Goal: Transaction & Acquisition: Purchase product/service

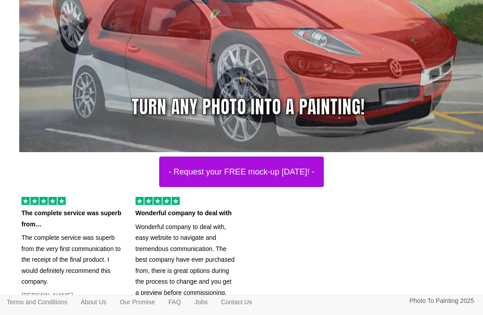
scroll to position [177, 0]
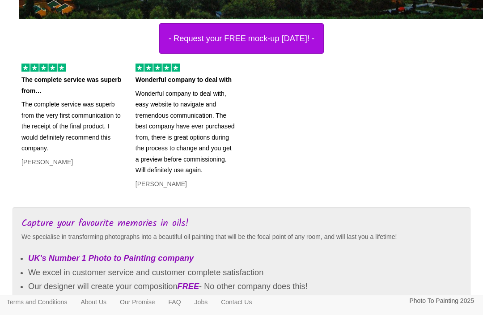
scroll to position [309, 0]
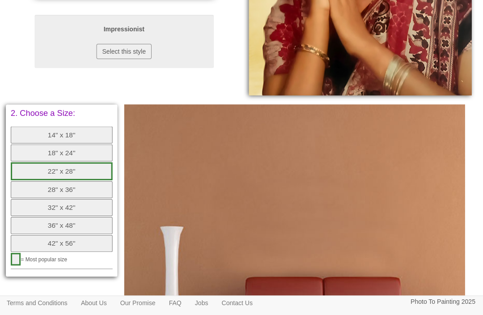
scroll to position [282, 0]
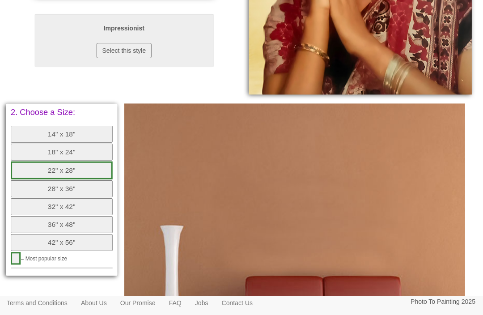
click at [71, 143] on button "18" x 24"" at bounding box center [61, 151] width 101 height 17
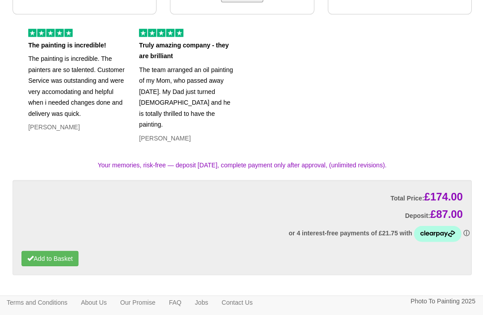
scroll to position [851, 0]
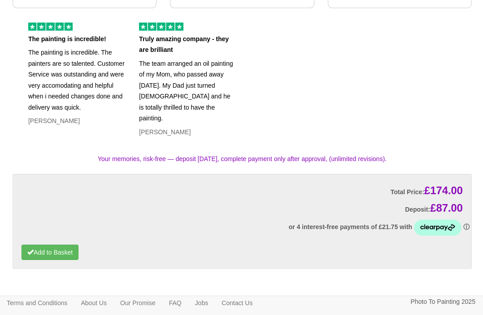
click at [440, 219] on icon at bounding box center [436, 227] width 47 height 16
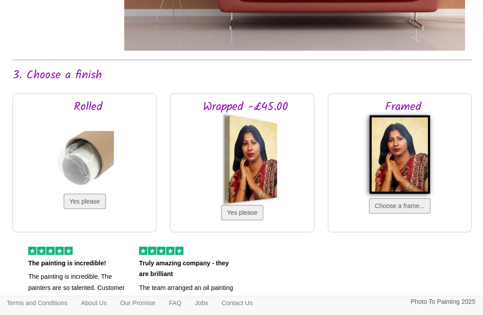
scroll to position [628, 0]
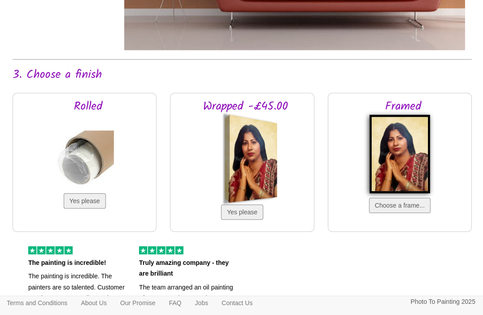
click at [86, 195] on button "Yes please" at bounding box center [84, 200] width 42 height 15
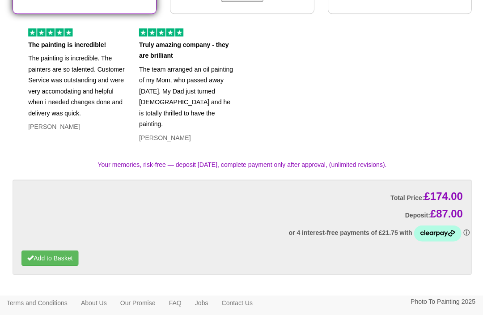
scroll to position [851, 0]
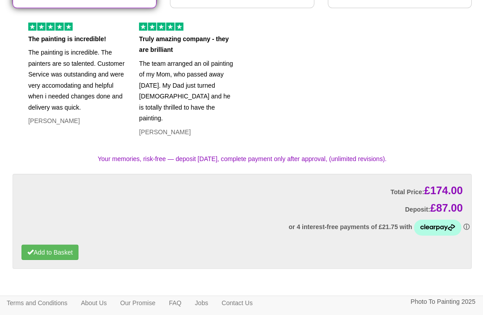
click at [48, 244] on button "Add to Basket" at bounding box center [49, 251] width 57 height 15
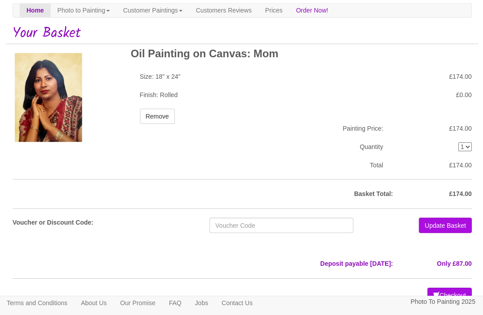
scroll to position [67, 0]
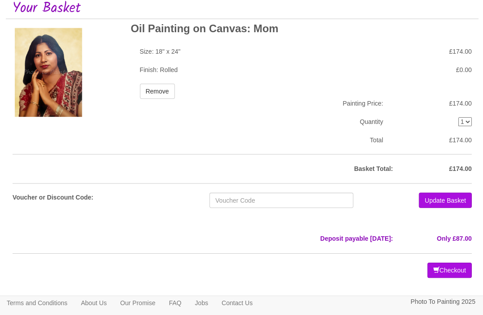
click at [459, 264] on button "Checkout" at bounding box center [448, 269] width 44 height 15
click at [447, 262] on button "Checkout" at bounding box center [448, 269] width 44 height 15
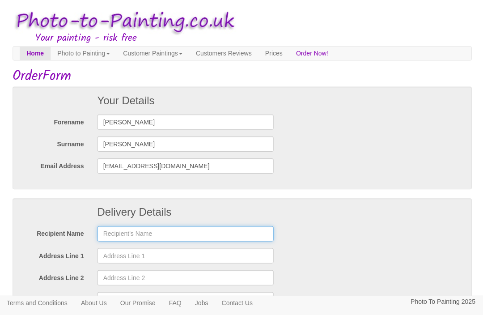
click at [119, 229] on input "text" at bounding box center [185, 232] width 176 height 15
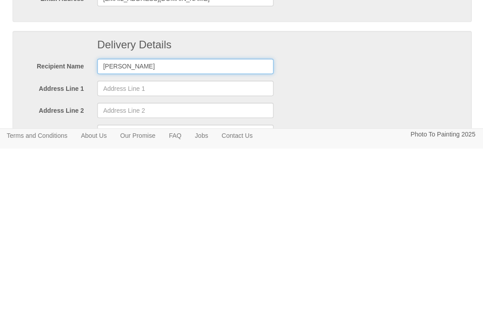
type input "[PERSON_NAME]"
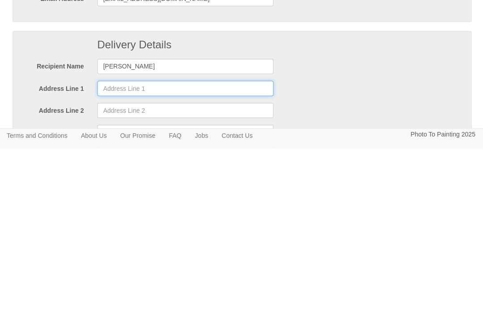
click at [118, 247] on input "Address Line 1" at bounding box center [185, 254] width 176 height 15
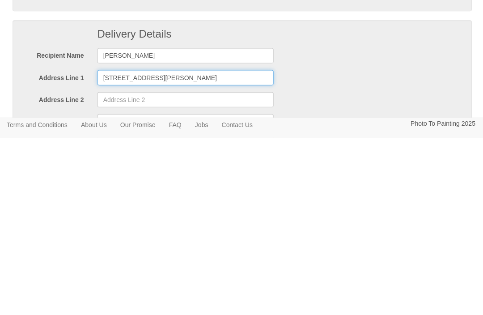
type input "[STREET_ADDRESS][PERSON_NAME]"
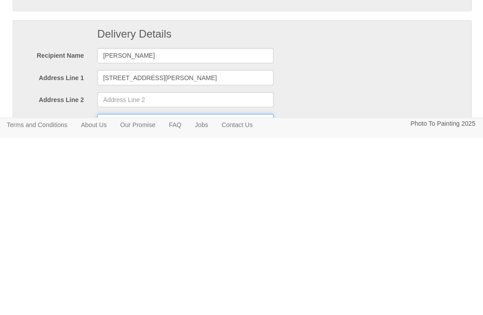
click at [129, 291] on input "City" at bounding box center [185, 298] width 176 height 15
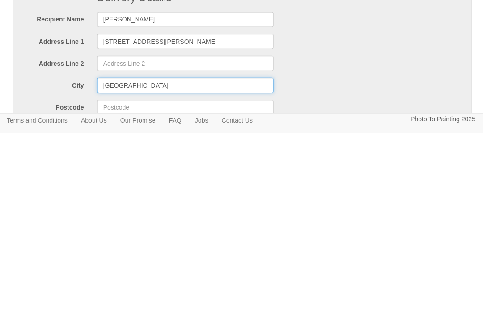
scroll to position [34, 0]
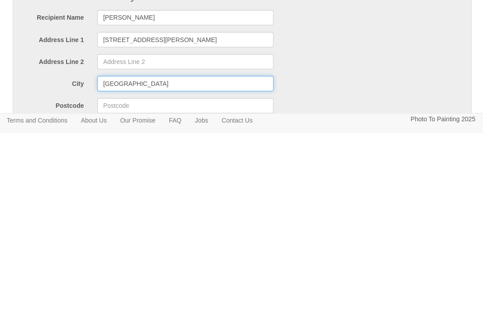
type input "[GEOGRAPHIC_DATA]"
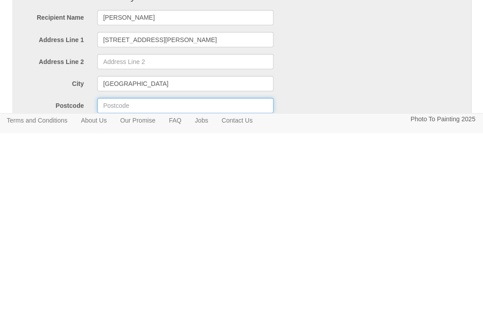
click at [118, 279] on input "Postcode" at bounding box center [185, 286] width 176 height 15
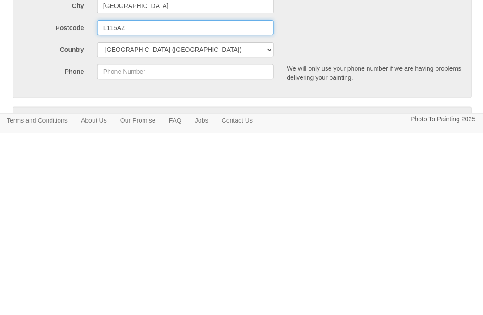
scroll to position [112, 0]
type input "L115AZ"
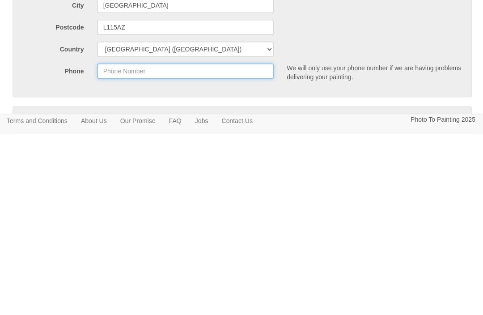
click at [116, 244] on input "Phone" at bounding box center [185, 251] width 176 height 15
type input "07845121644"
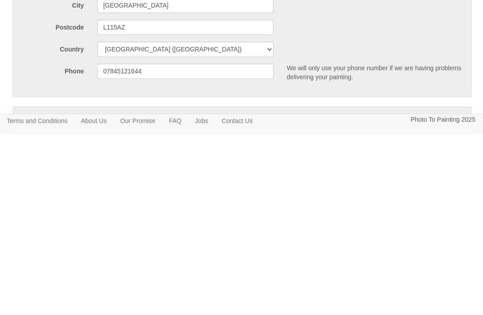
click at [107, 300] on em "Yes please" at bounding box center [122, 303] width 32 height 7
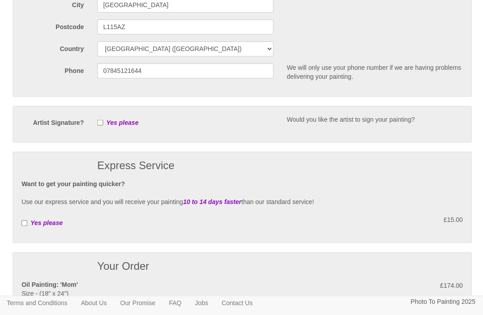
click at [103, 124] on input "checkbox" at bounding box center [100, 122] width 6 height 6
checkbox input "true"
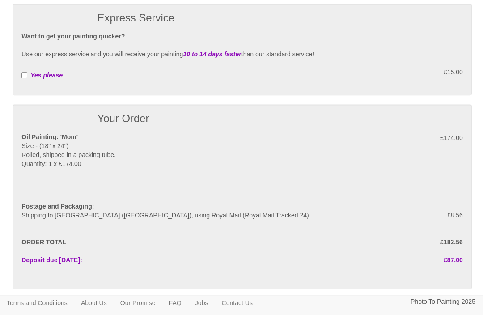
scroll to position [441, 0]
